Goal: Find specific page/section: Find specific page/section

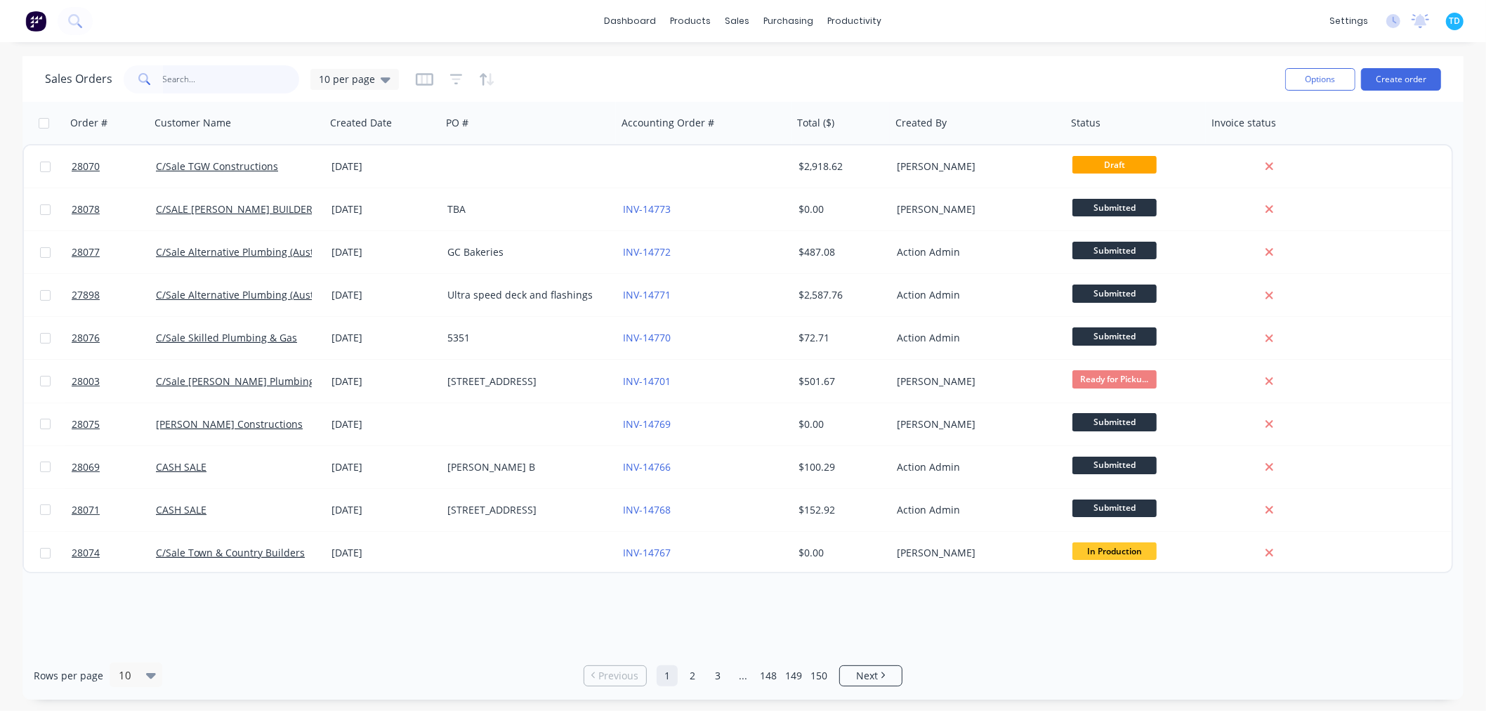
click at [207, 79] on input "text" at bounding box center [231, 79] width 137 height 28
type input "sds"
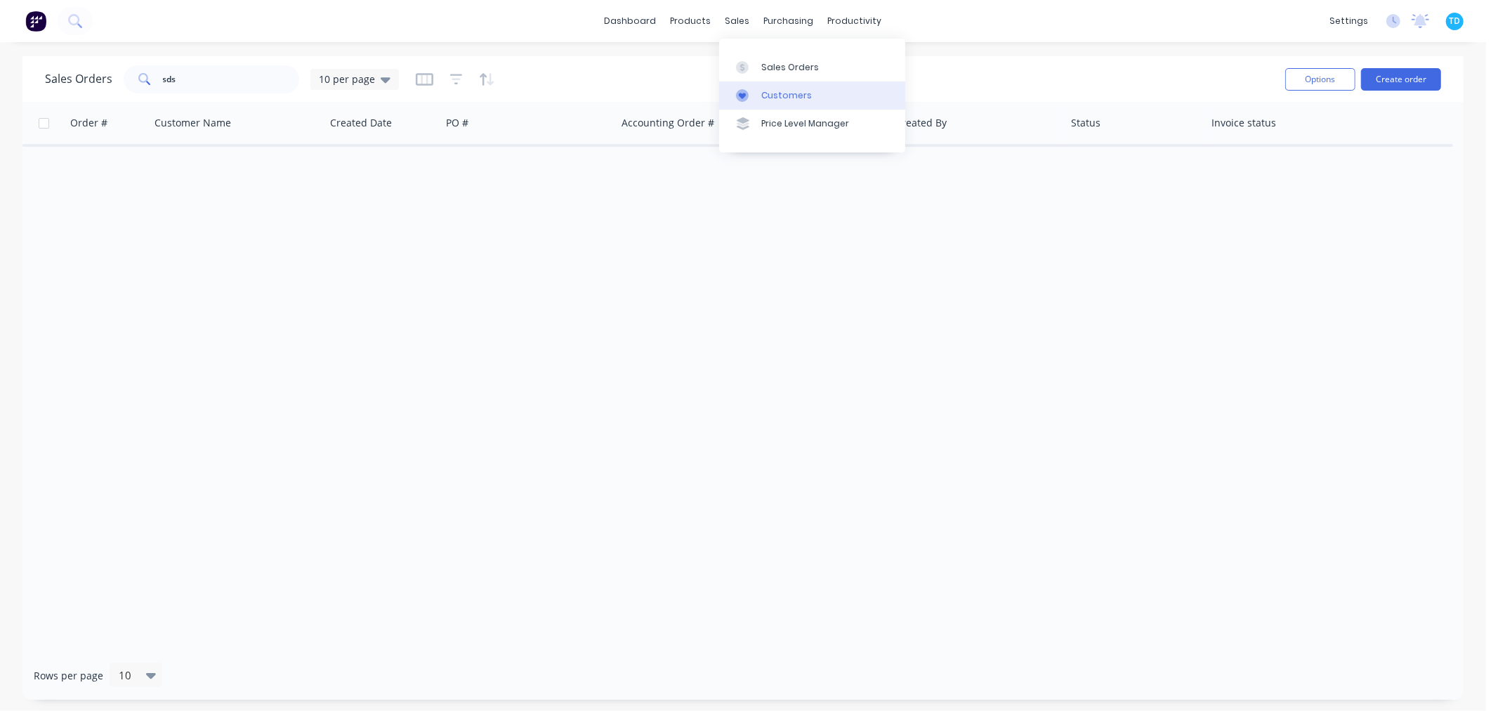
click at [794, 93] on div "Customers" at bounding box center [786, 95] width 51 height 13
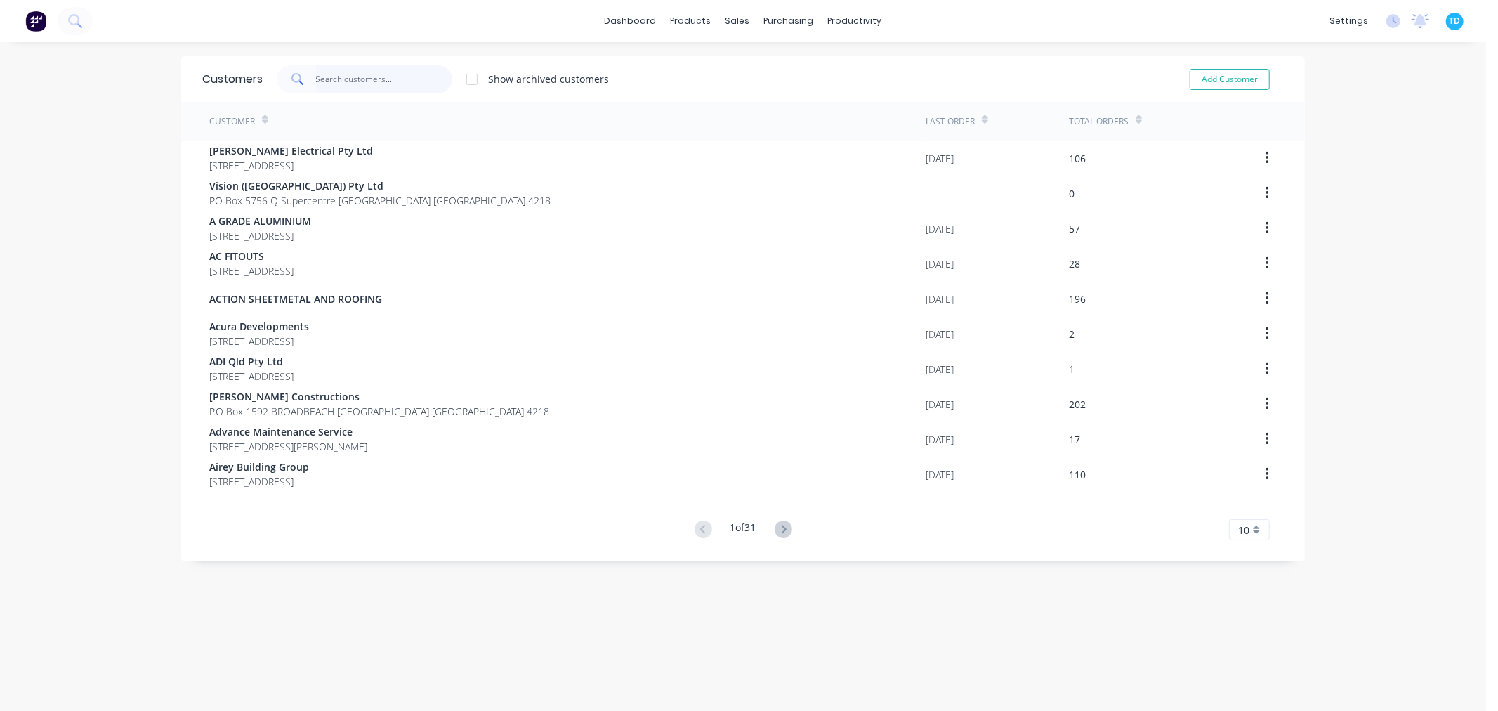
click at [332, 76] on input "text" at bounding box center [384, 79] width 137 height 28
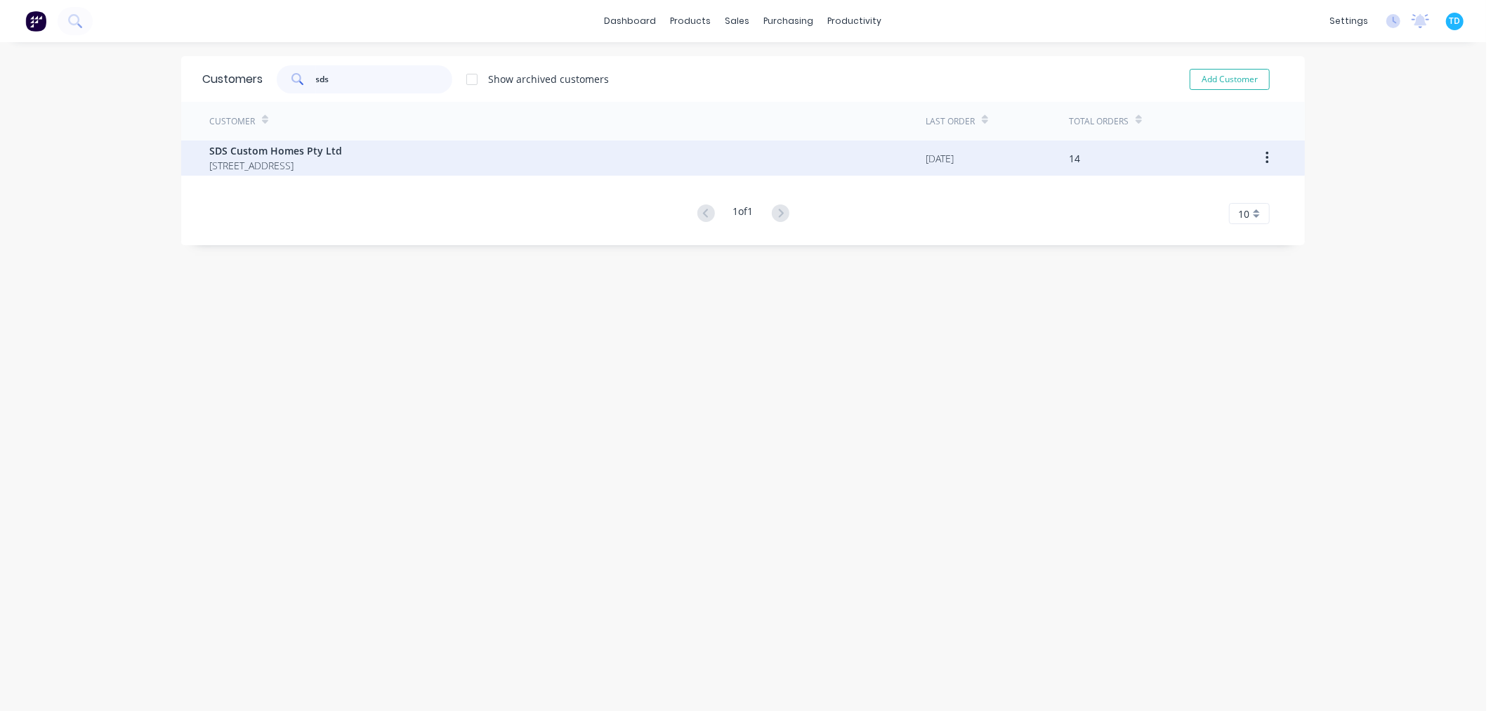
type input "sds"
click at [277, 153] on span "SDS Custom Homes Pty Ltd" at bounding box center [275, 150] width 133 height 15
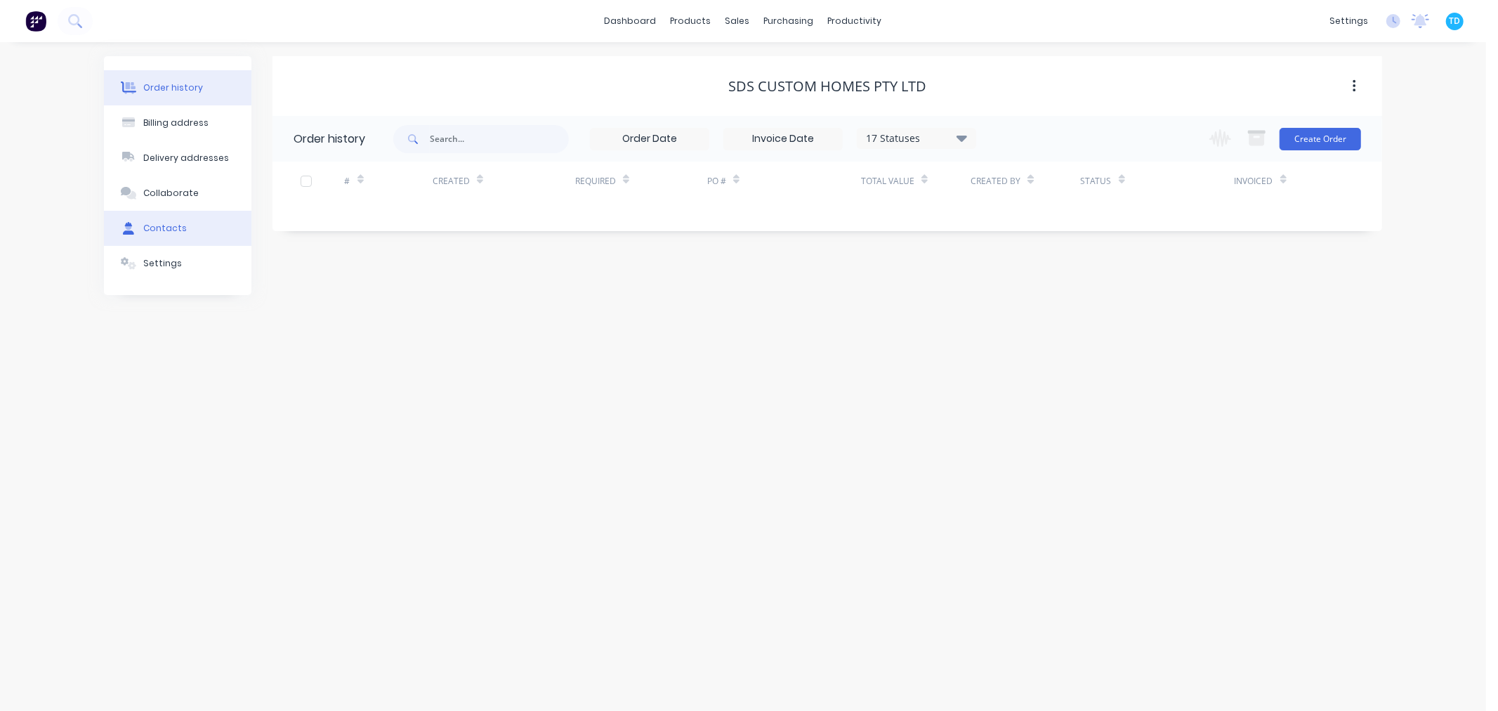
click at [162, 223] on div "Contacts" at bounding box center [165, 228] width 44 height 13
